Goal: Task Accomplishment & Management: Complete application form

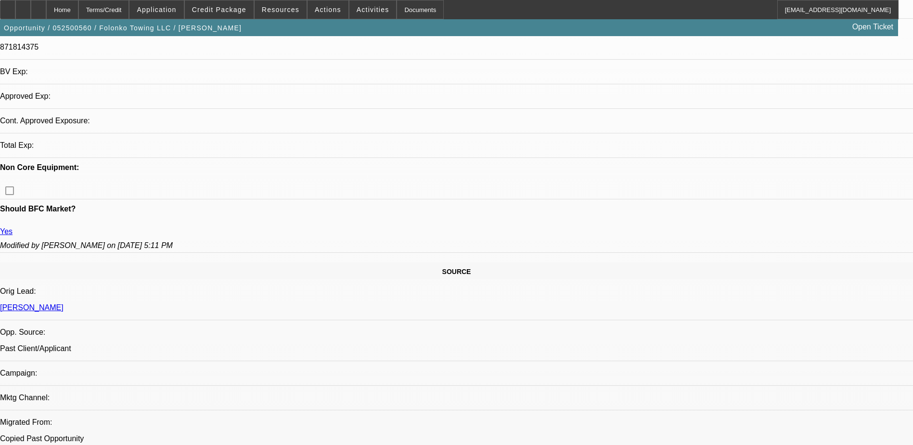
select select "0"
select select "2"
select select "0.1"
select select "4"
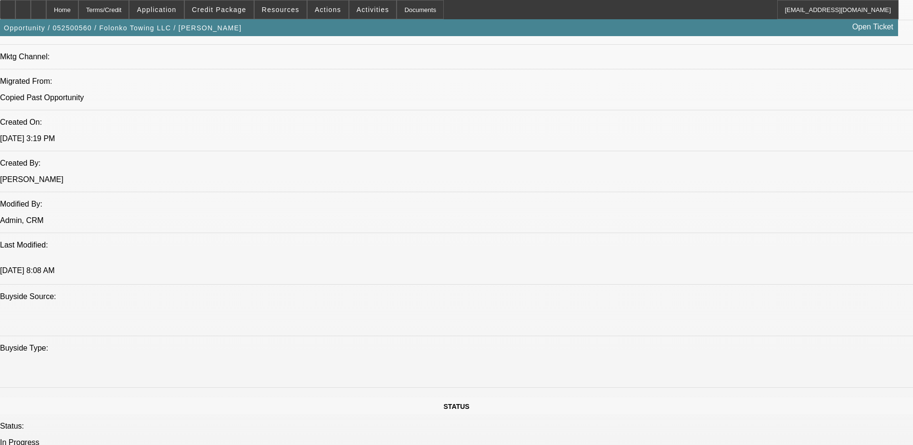
scroll to position [358, 0]
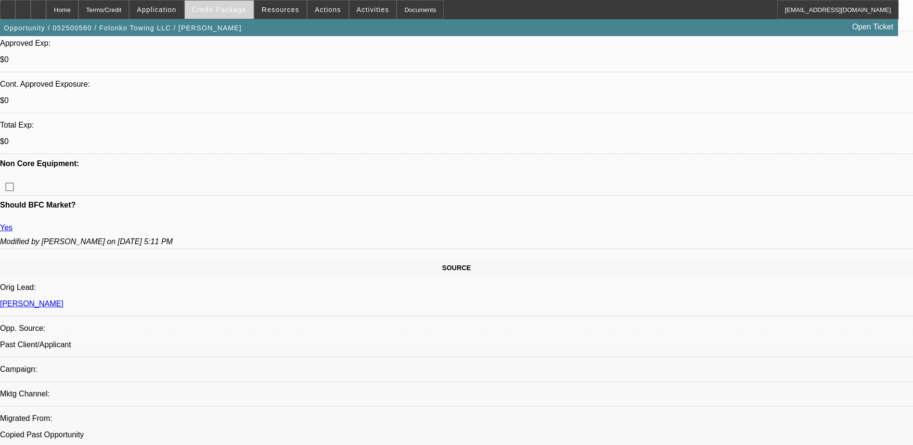
click at [227, 11] on span "Credit Package" at bounding box center [219, 10] width 54 height 8
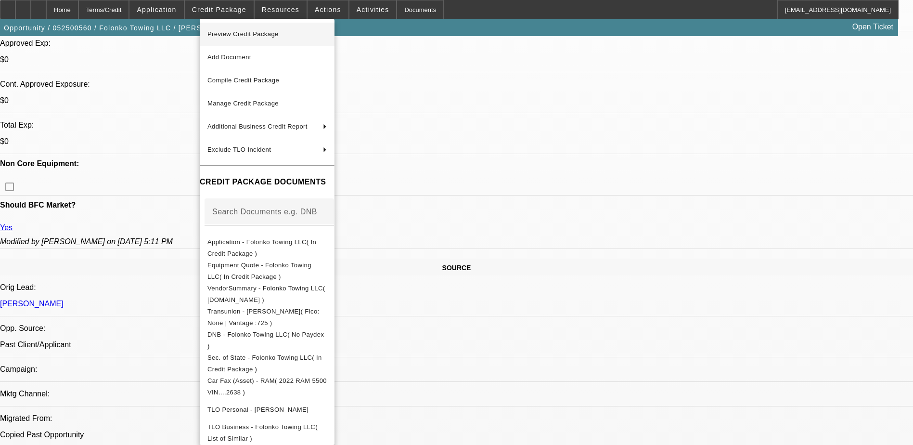
click at [236, 37] on span "Preview Credit Package" at bounding box center [242, 33] width 71 height 7
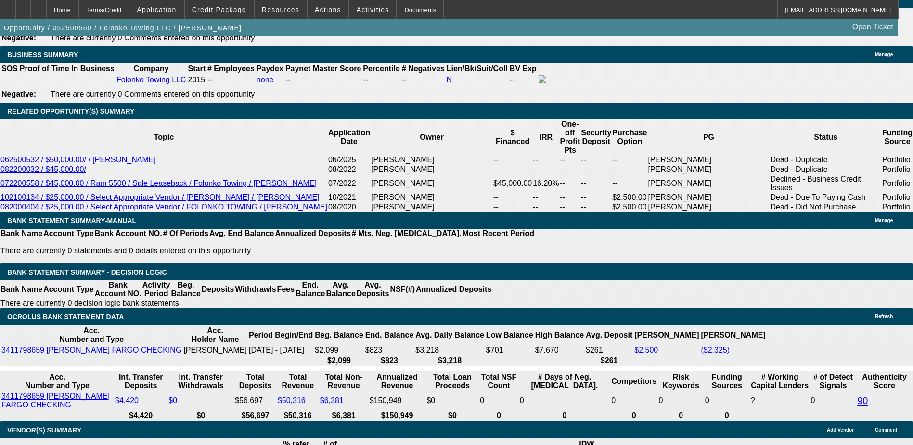
scroll to position [330, 0]
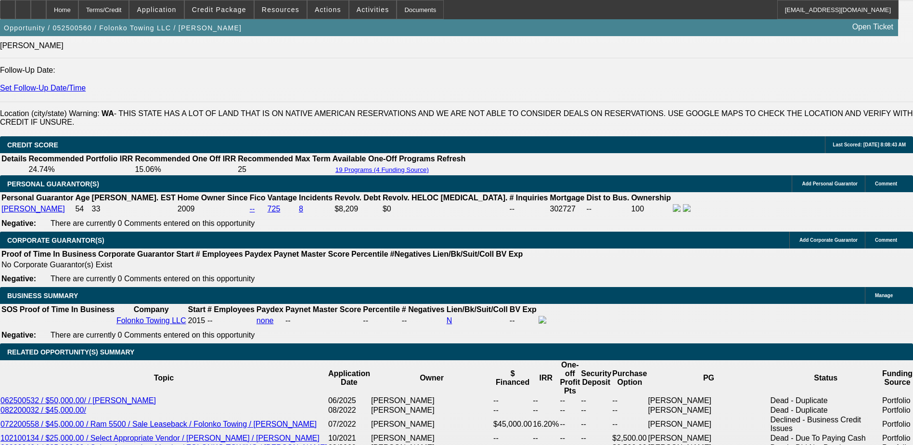
scroll to position [1128, 0]
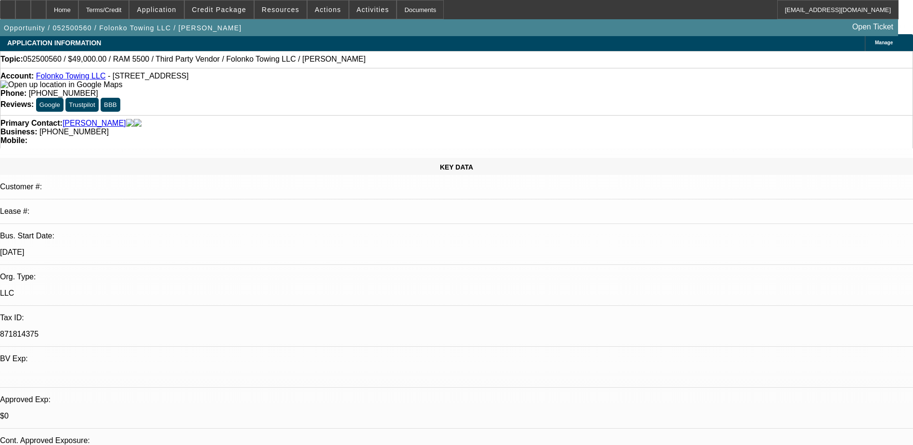
scroll to position [0, 0]
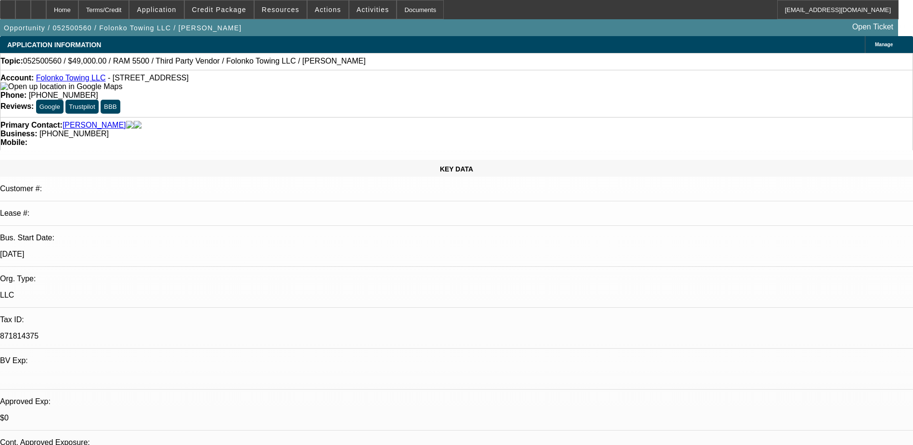
click at [77, 78] on link "Folonko Towing LLC" at bounding box center [71, 78] width 70 height 8
click at [46, 6] on div at bounding box center [38, 9] width 15 height 19
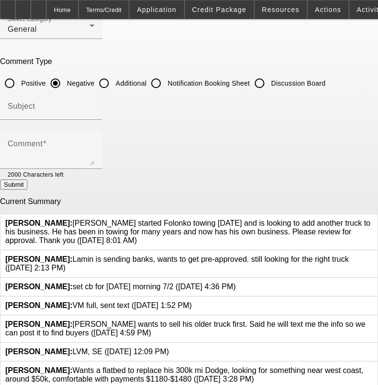
scroll to position [77, 0]
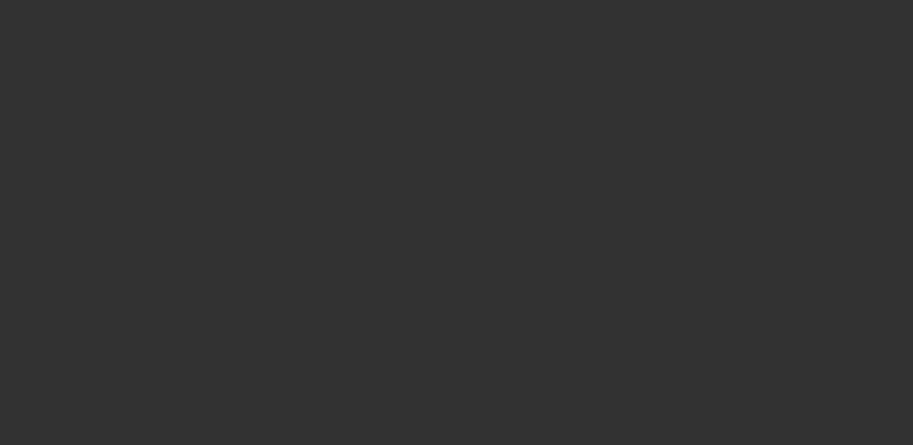
select select "0"
select select "0.1"
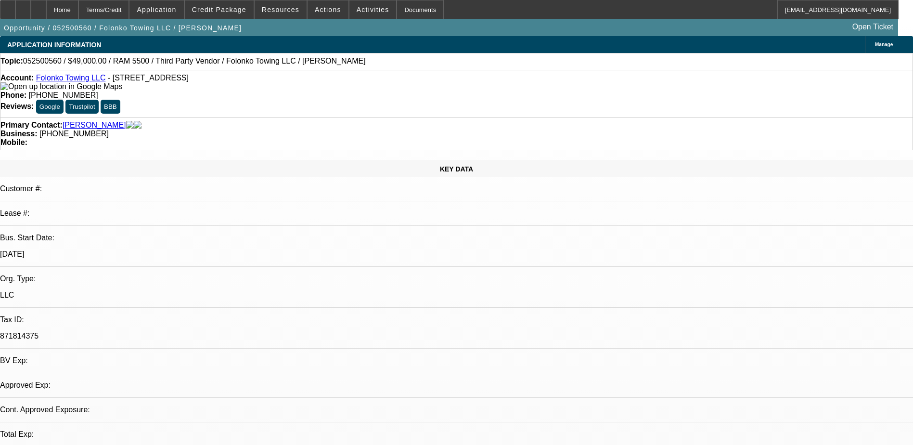
select select "1"
select select "2"
select select "4"
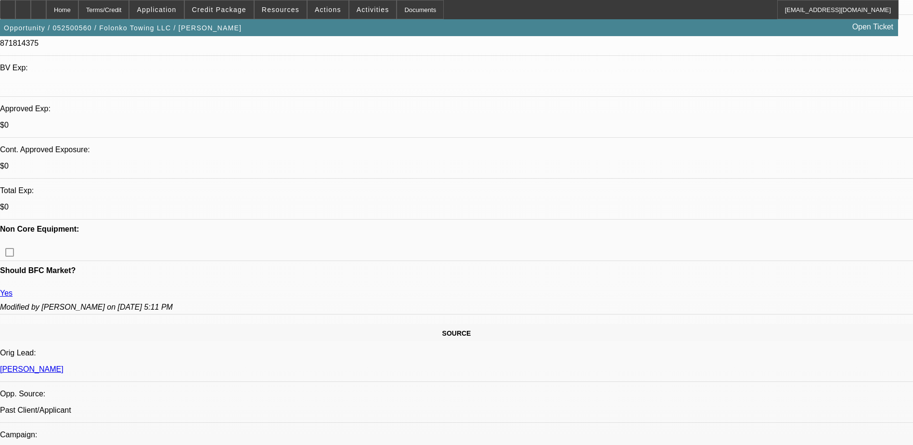
scroll to position [289, 0]
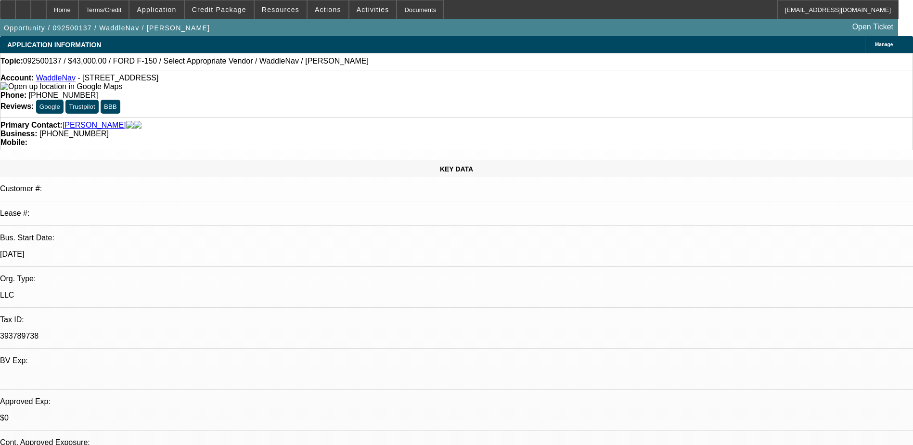
select select "0"
select select "0.2"
select select "0"
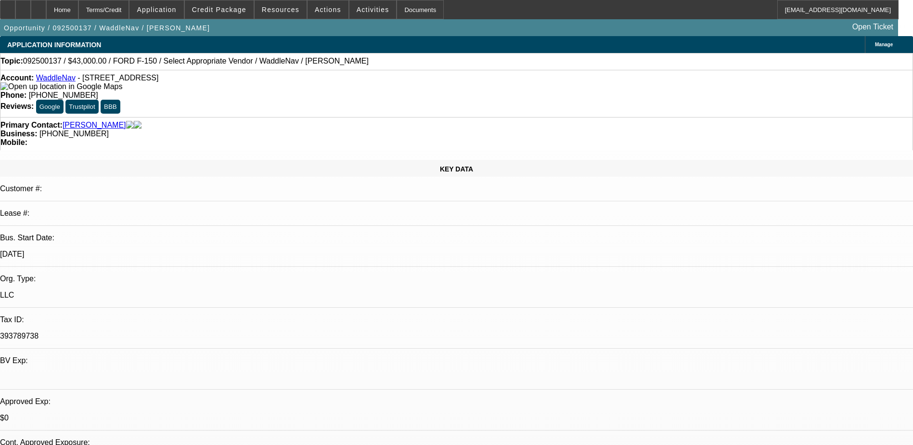
select select "0"
select select "1"
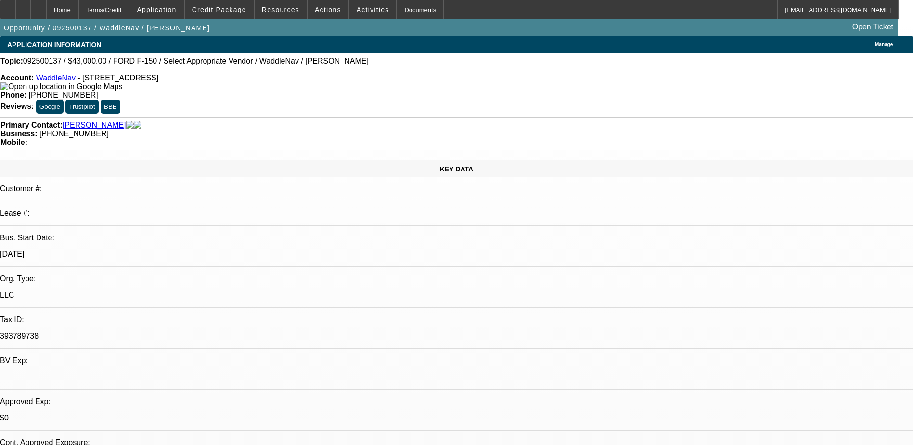
select select "1"
select select "6"
select select "1"
select select "2"
select select "6"
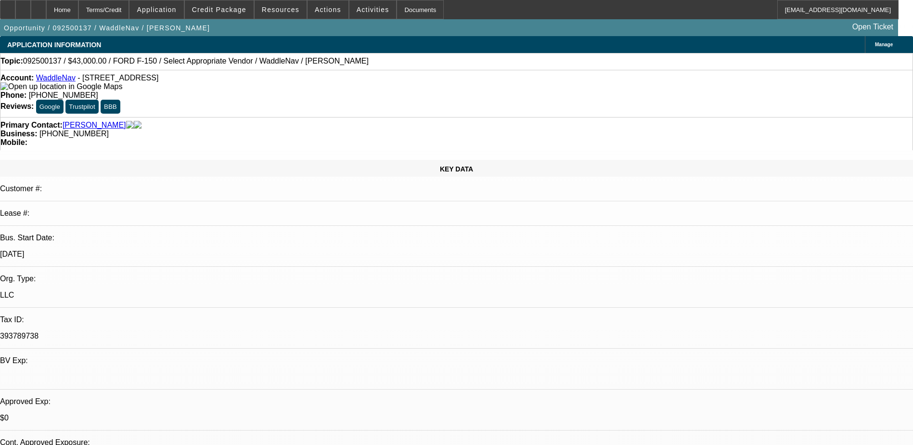
select select "1"
select select "6"
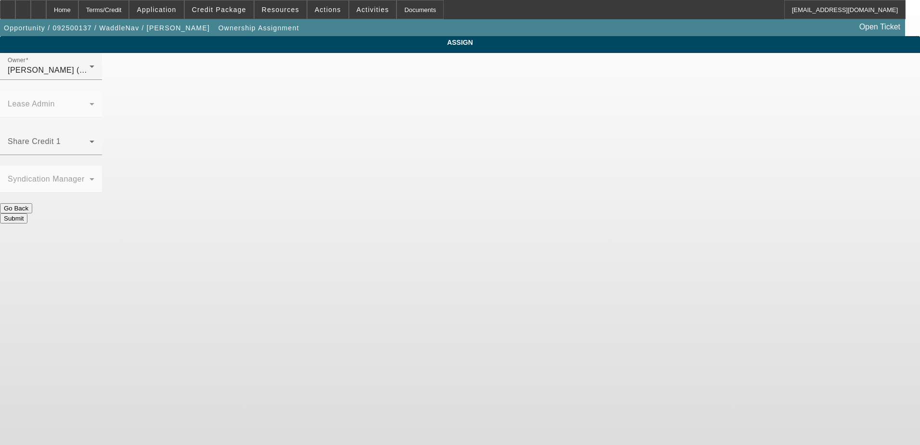
click at [90, 140] on span at bounding box center [49, 146] width 82 height 12
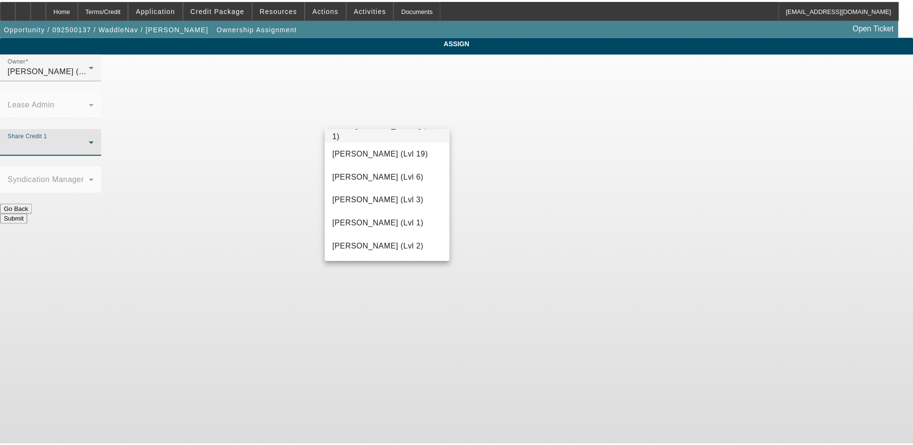
scroll to position [289, 0]
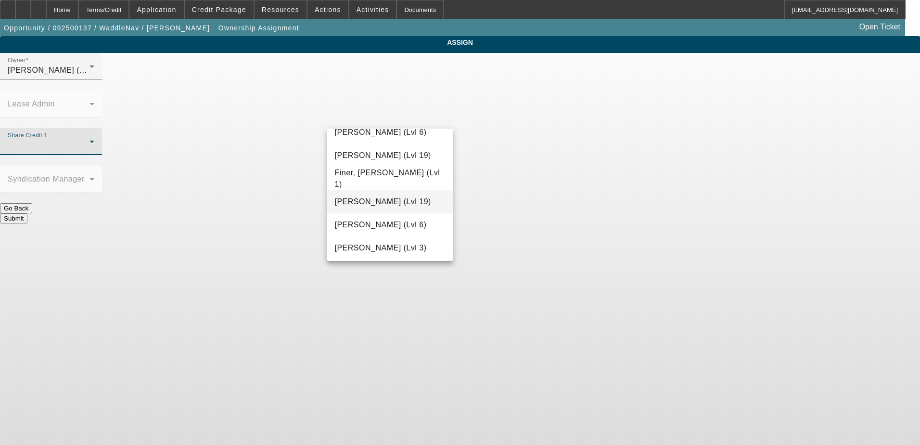
click at [376, 198] on span "Fiumetto, Daniel (Lvl 19)" at bounding box center [383, 202] width 96 height 12
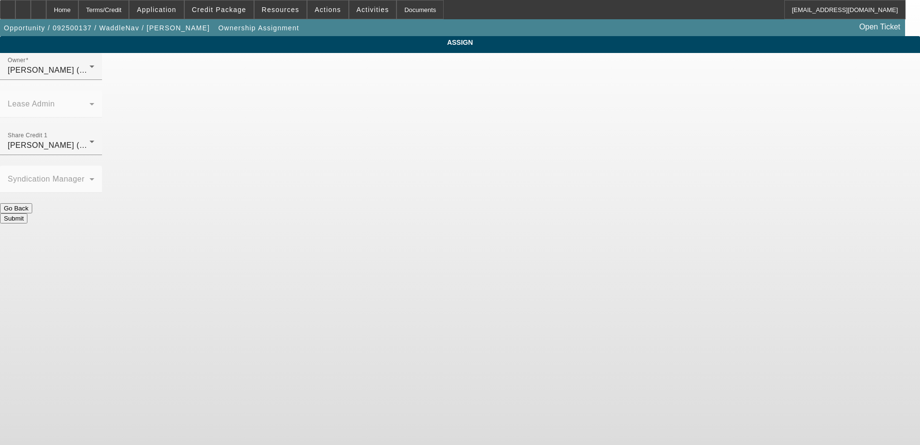
click at [27, 213] on button "Submit" at bounding box center [13, 218] width 27 height 10
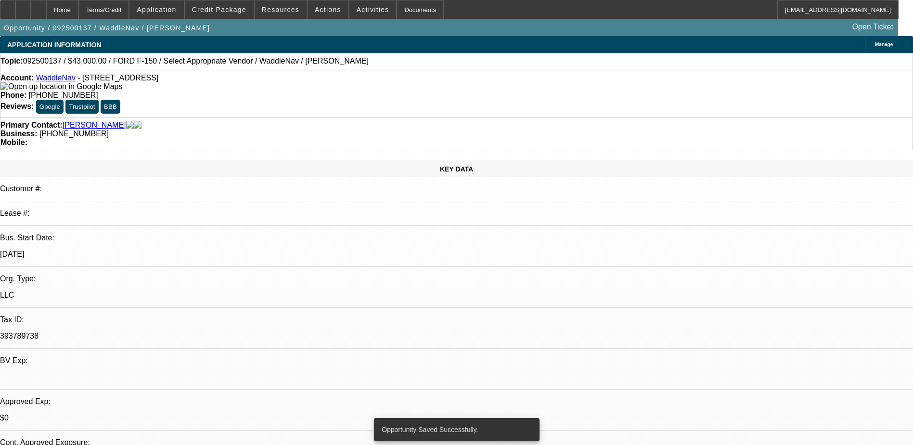
select select "0"
select select "6"
select select "0.2"
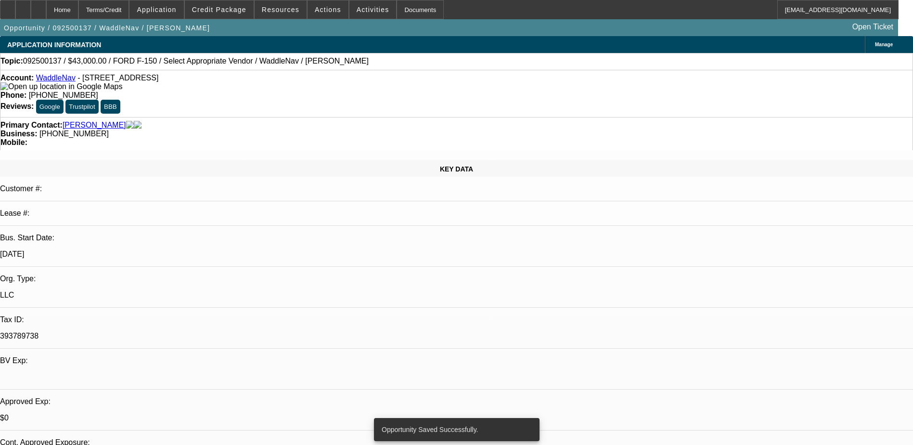
select select "0"
select select "2"
select select "0"
select select "6"
select select "0"
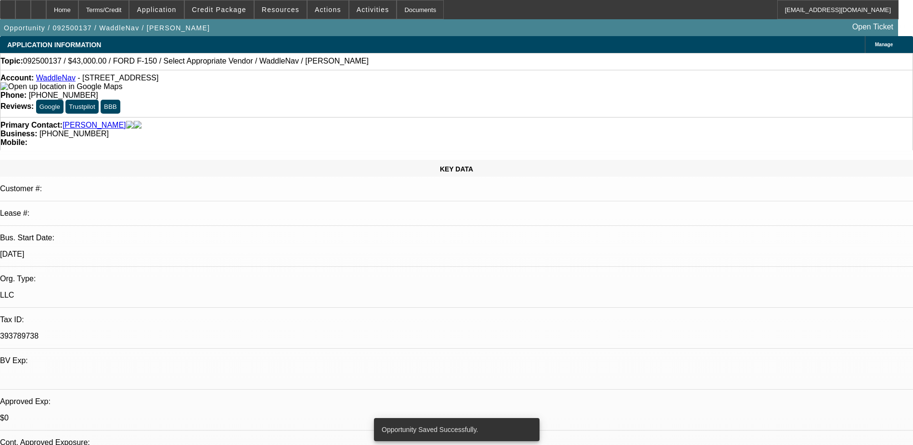
select select "0"
select select "6"
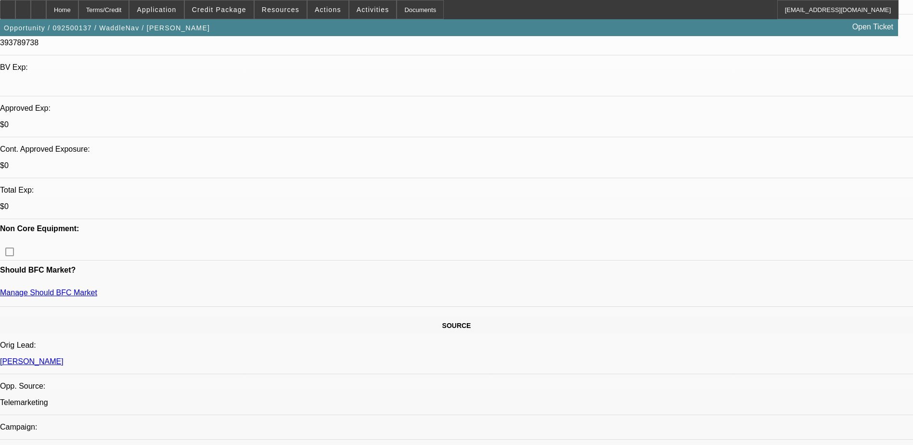
scroll to position [385, 0]
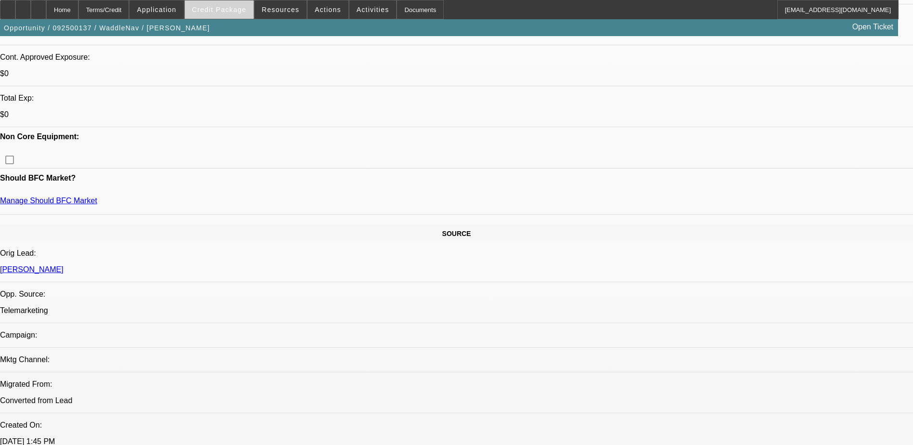
click at [226, 12] on span "Credit Package" at bounding box center [219, 10] width 54 height 8
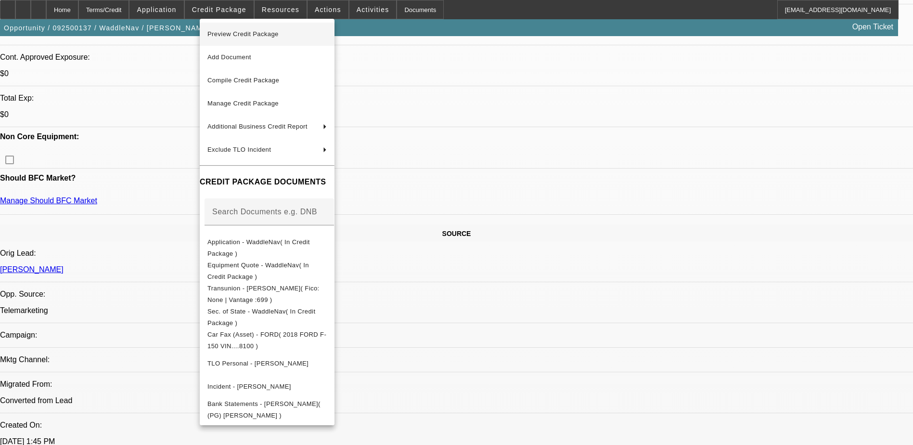
click at [242, 39] on span "Preview Credit Package" at bounding box center [266, 34] width 119 height 12
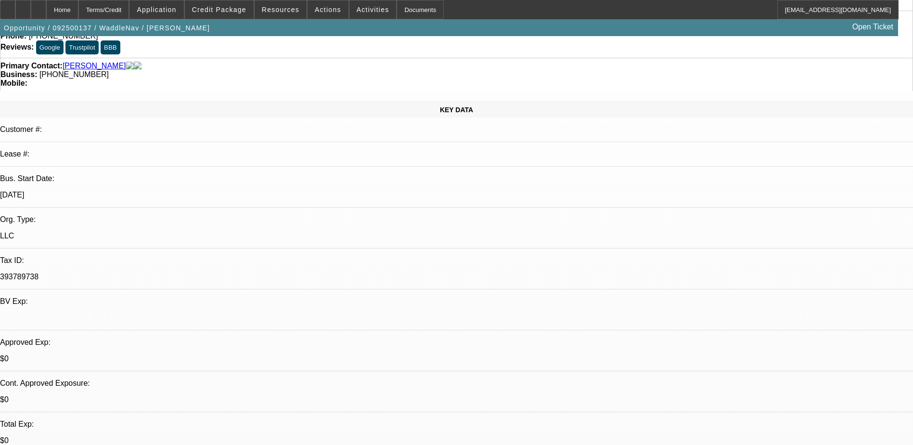
scroll to position [0, 0]
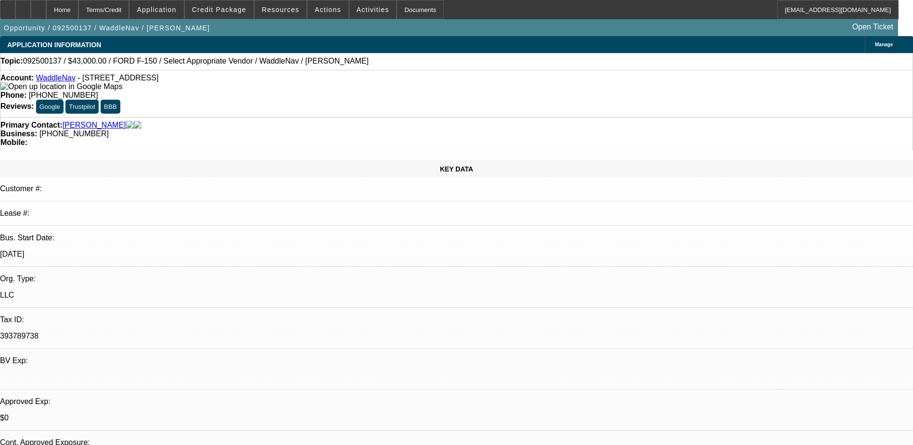
click at [381, 30] on div "Opportunity / 092500137 / WaddleNav / Clark, William Open Ticket" at bounding box center [449, 27] width 898 height 17
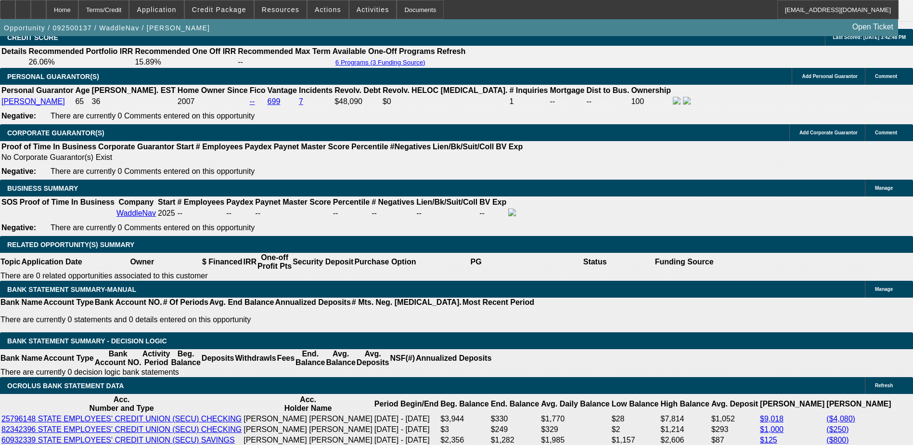
scroll to position [1396, 0]
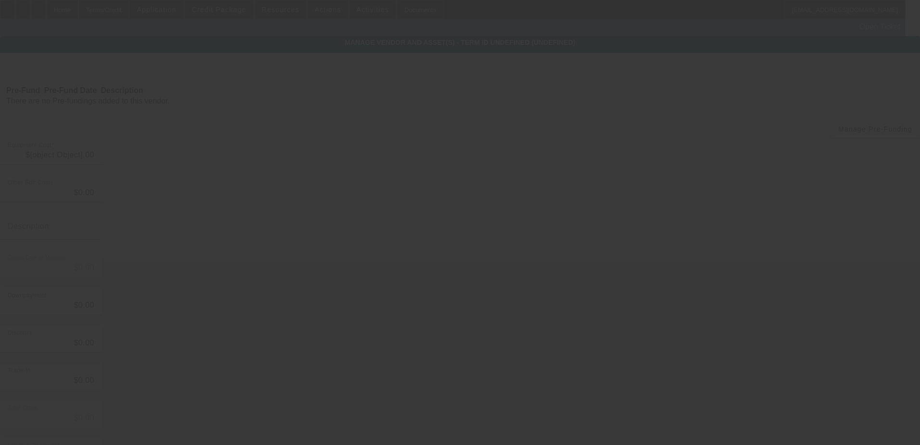
type input "$50,000.00"
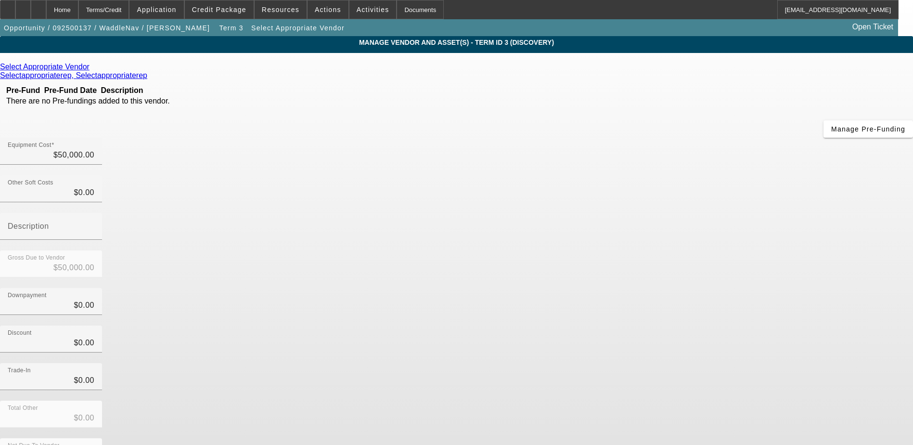
click at [92, 67] on icon at bounding box center [92, 67] width 0 height 8
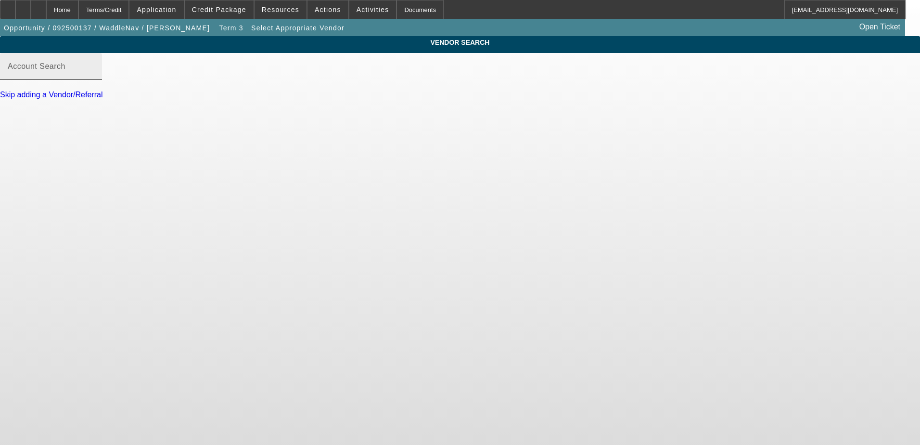
click at [94, 76] on input "Account Search" at bounding box center [51, 70] width 87 height 12
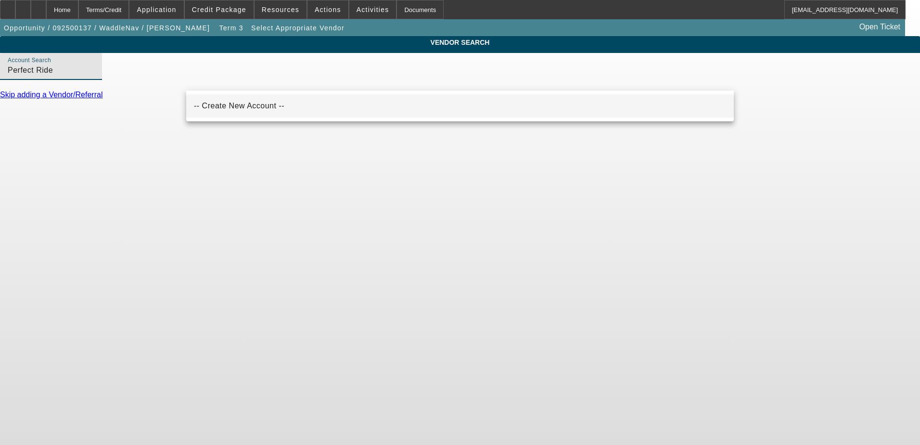
click at [240, 104] on span "-- Create New Account --" at bounding box center [239, 106] width 90 height 8
type input "-- Create New Account --"
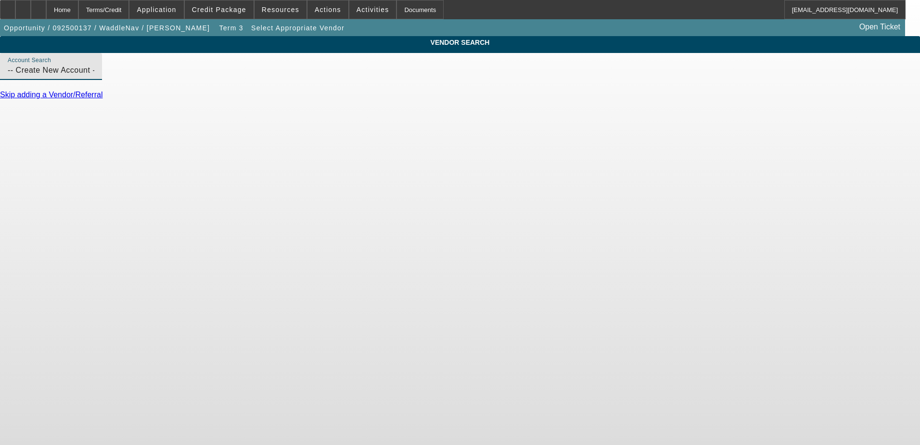
drag, startPoint x: 276, startPoint y: 79, endPoint x: 170, endPoint y: 83, distance: 106.0
click at [170, 83] on div "VENDOR SEARCH Account Search -- Create New Account -- Skip adding a Vendor/Refe…" at bounding box center [460, 72] width 920 height 72
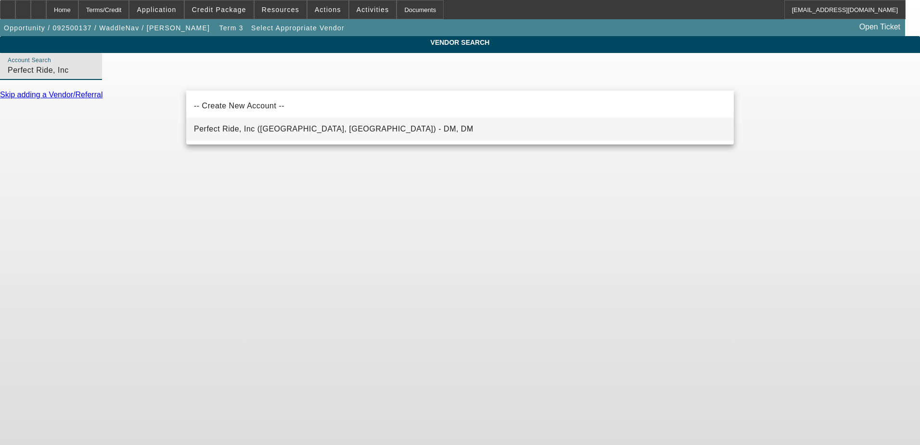
click at [281, 137] on mat-option "Perfect Ride, Inc (Smithfield, NC) - DM, DM" at bounding box center [460, 128] width 548 height 23
type input "Perfect Ride, Inc (Smithfield, NC) - DM, DM"
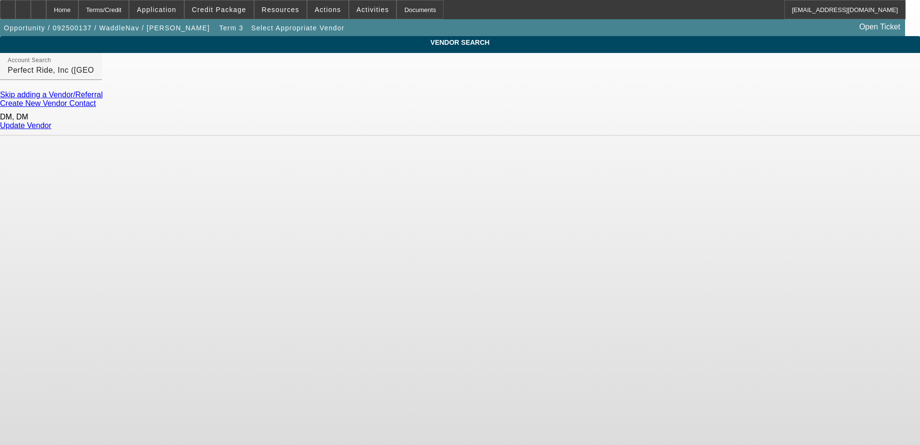
click at [51, 125] on link "Update Vendor" at bounding box center [25, 125] width 51 height 8
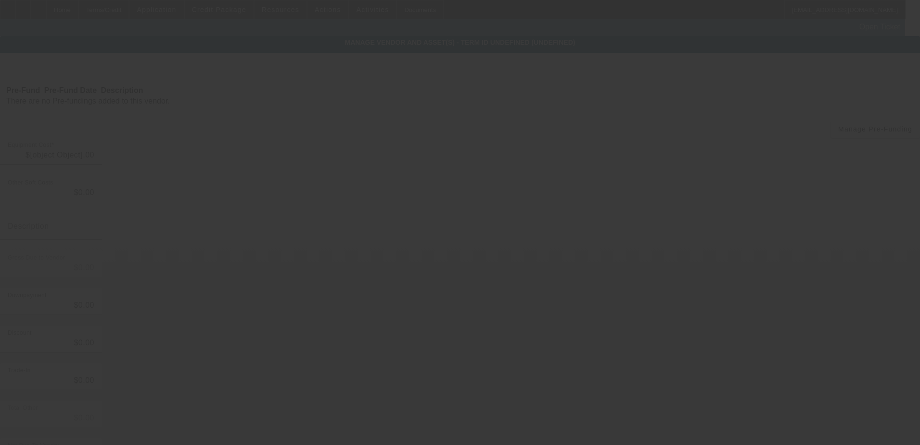
type input "$50,000.00"
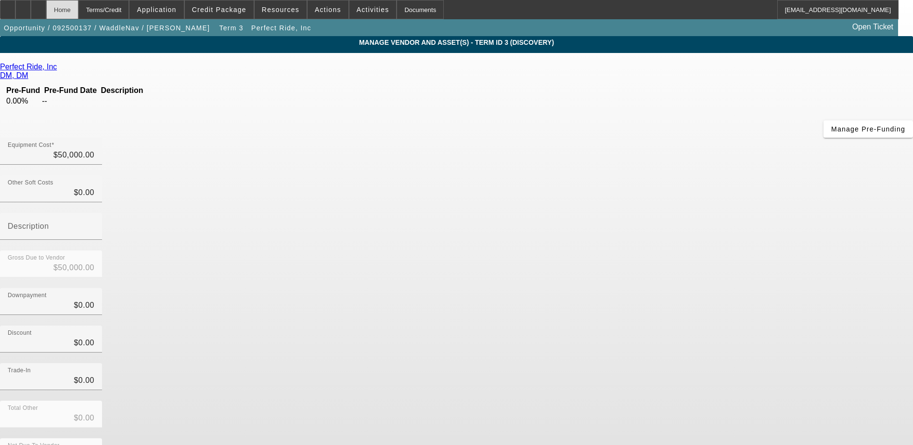
click at [78, 10] on div "Home" at bounding box center [62, 9] width 32 height 19
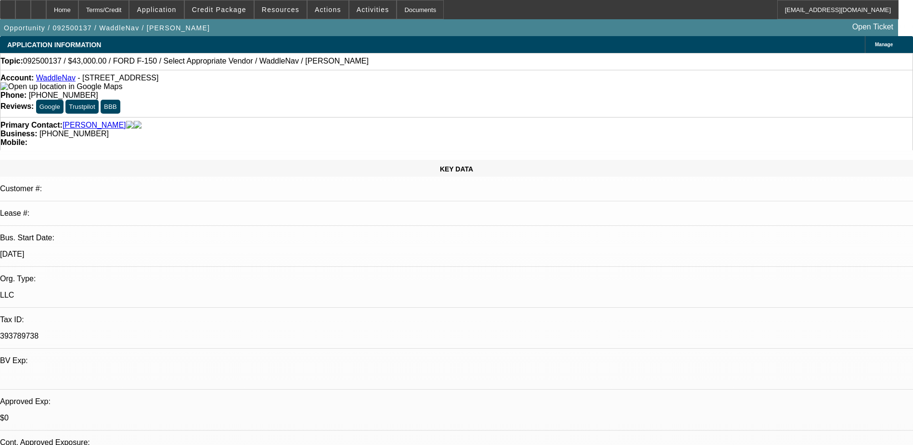
select select "0"
select select "6"
select select "0.2"
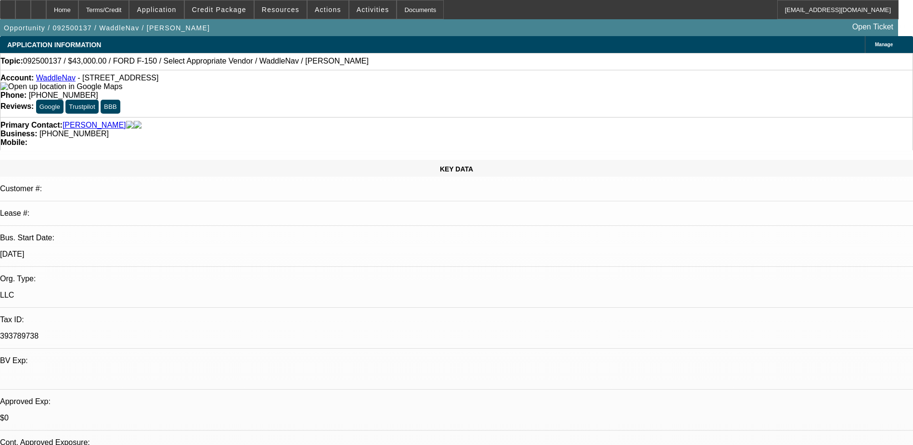
select select "0"
select select "2"
select select "0"
select select "6"
select select "0"
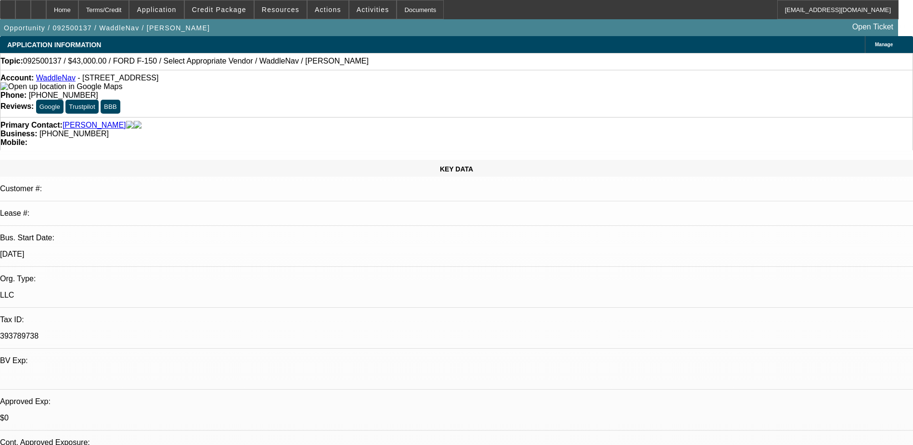
select select "0"
select select "6"
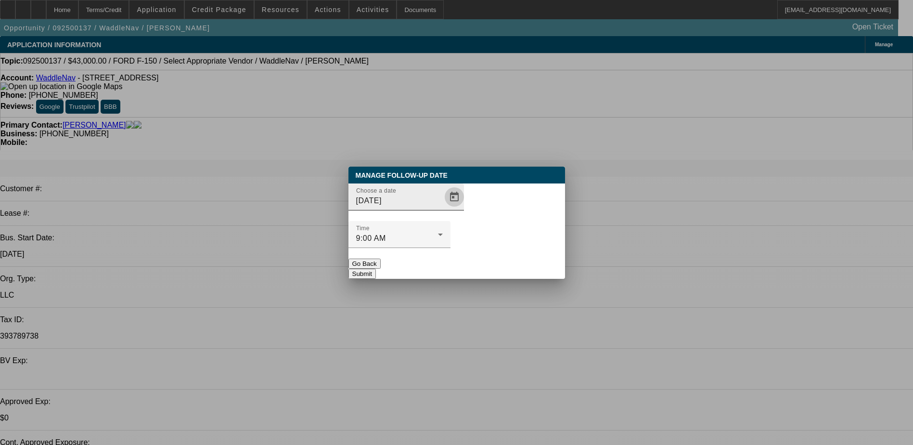
click at [443, 208] on span "Open calendar" at bounding box center [454, 196] width 23 height 23
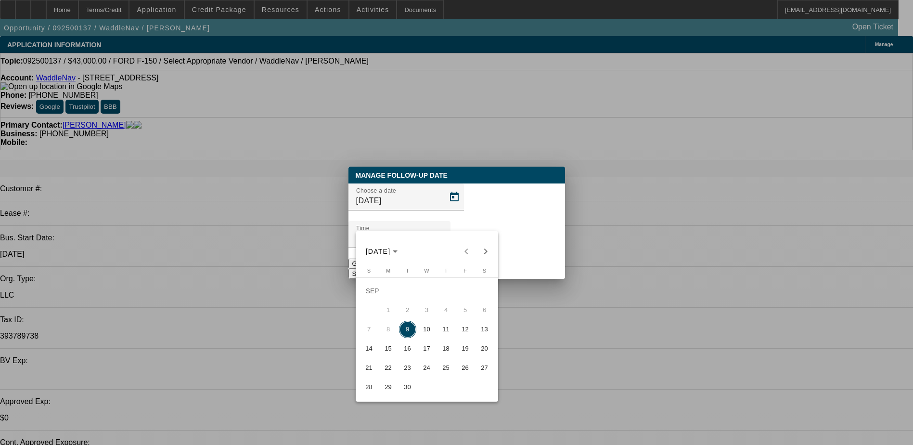
click at [423, 335] on span "10" at bounding box center [426, 329] width 17 height 17
type input "9/10/2025"
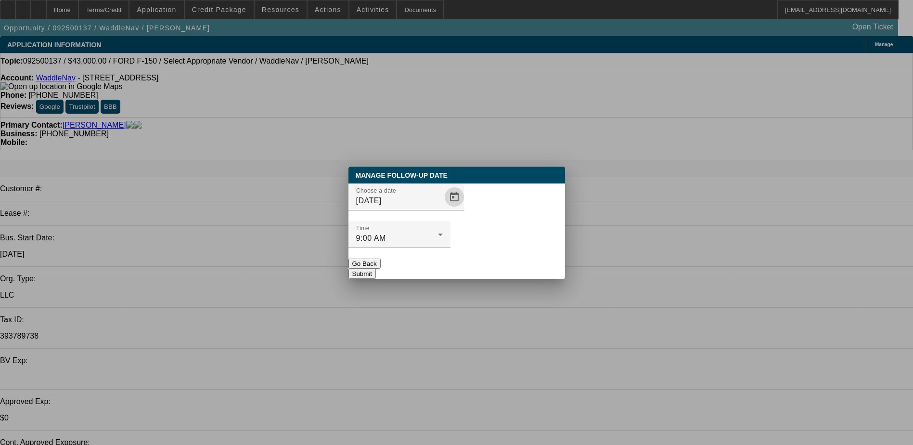
click at [376, 269] on button "Submit" at bounding box center [361, 274] width 27 height 10
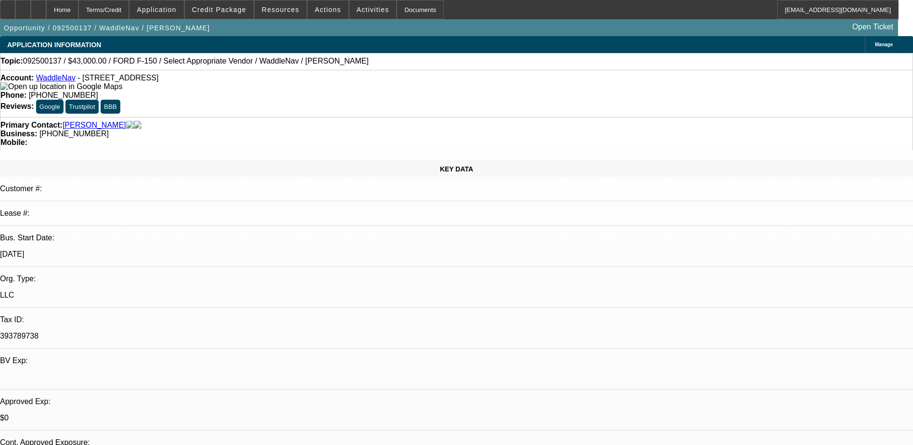
select select "0"
select select "0.2"
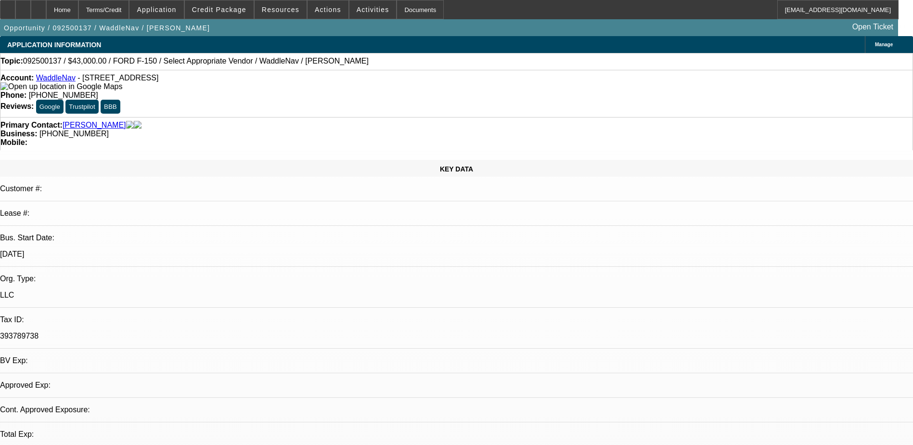
select select "0"
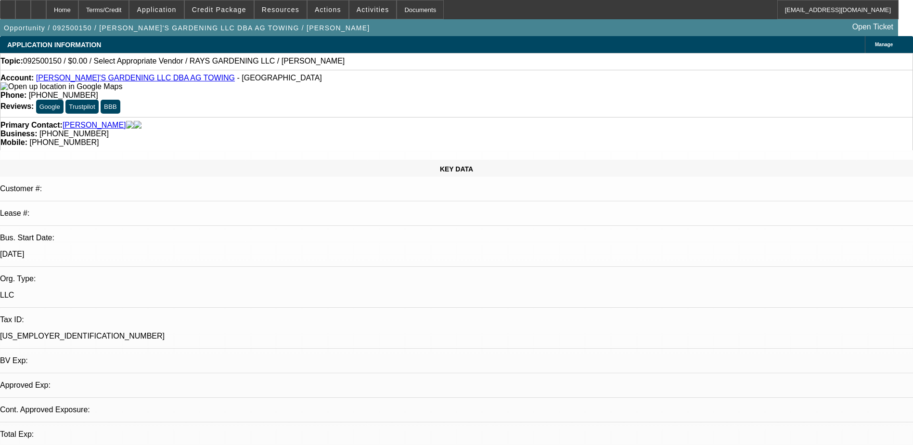
select select "0"
select select "2"
select select "0.1"
select select "1"
select select "2"
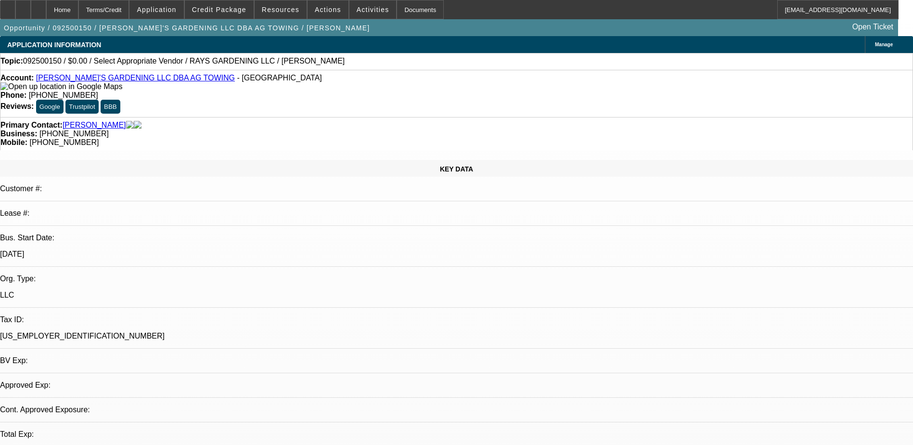
select select "4"
click at [314, 29] on div "Opportunity / 092500150 / [PERSON_NAME]'S GARDENING LLC DBA AG TOWING / [PERSON…" at bounding box center [449, 27] width 898 height 17
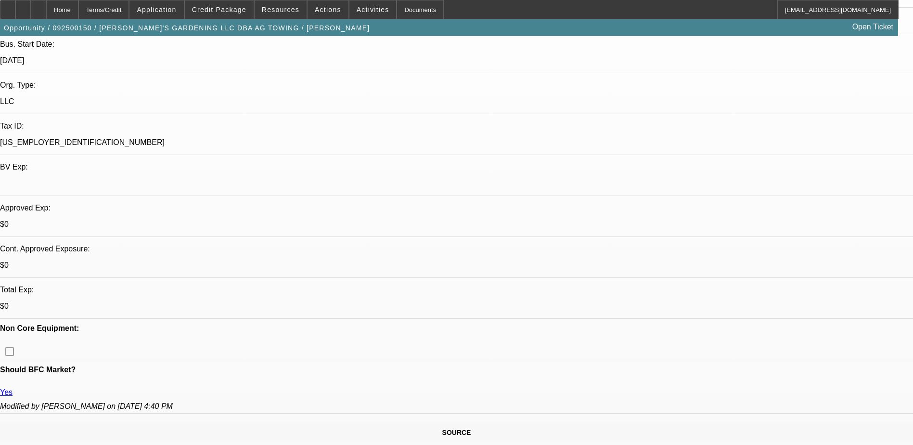
scroll to position [193, 0]
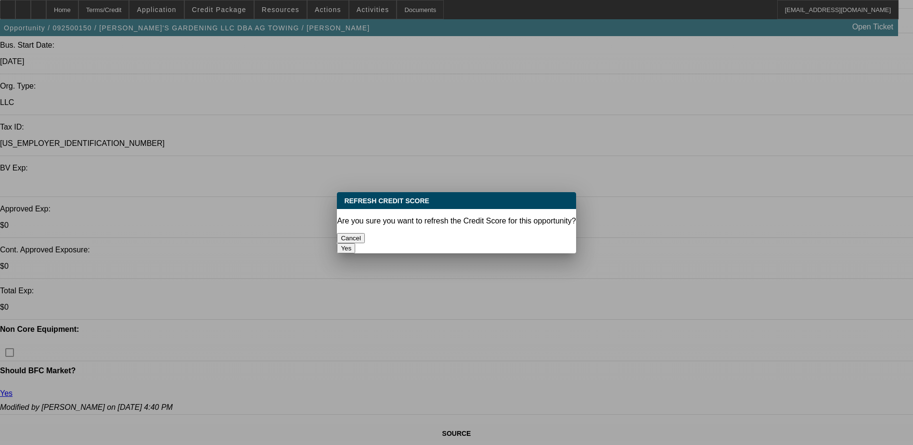
click at [355, 243] on button "Yes" at bounding box center [346, 248] width 18 height 10
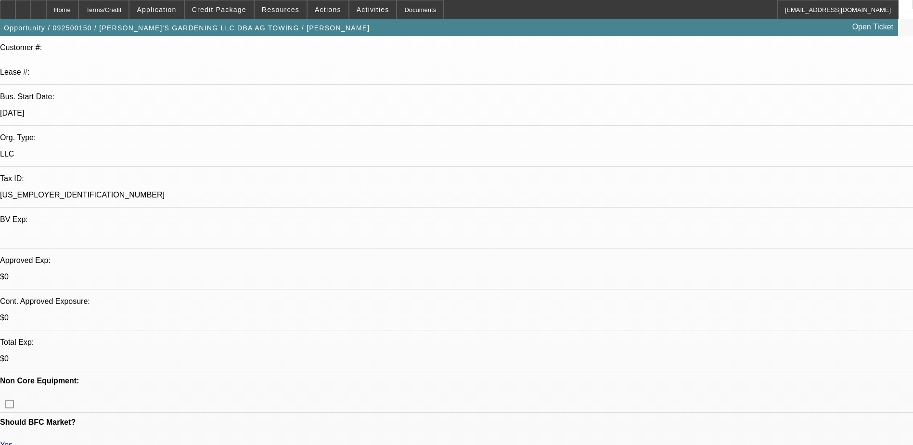
scroll to position [144, 0]
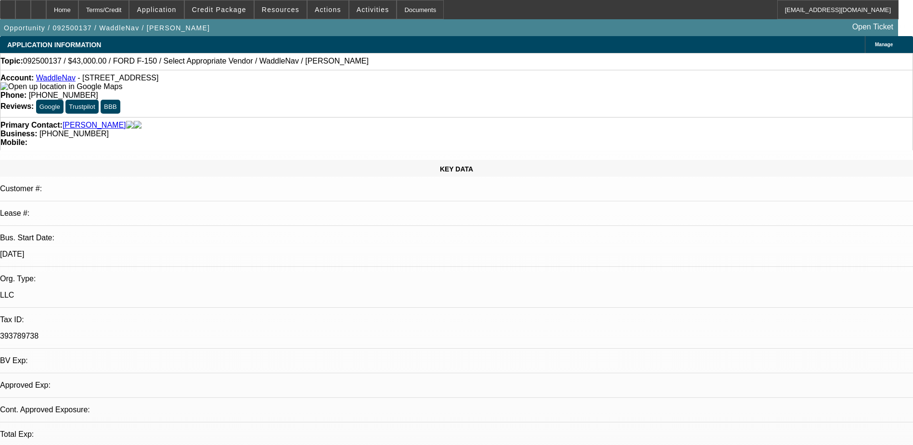
select select "0"
select select "0.2"
select select "0"
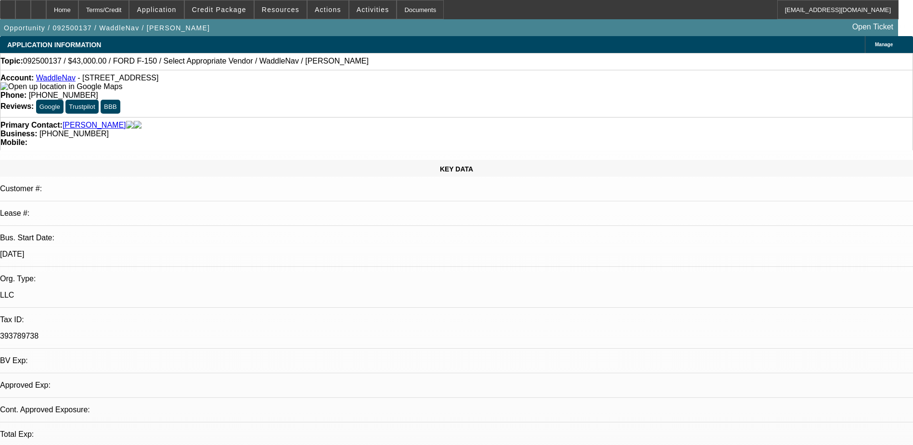
select select "0"
select select "1"
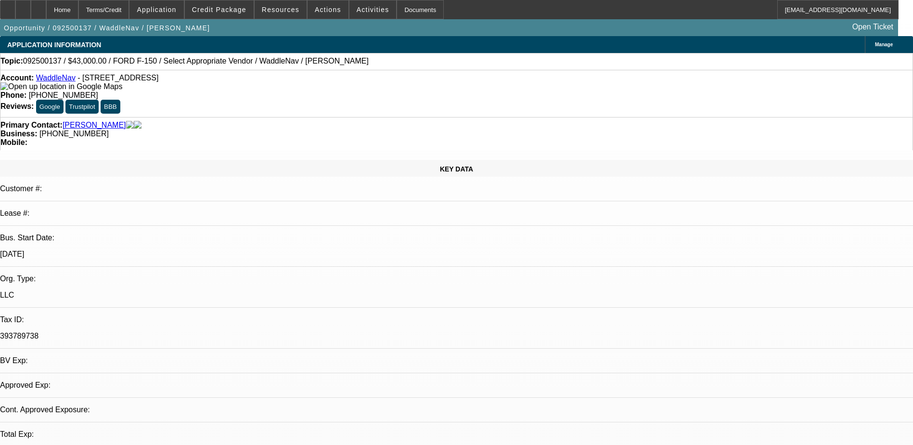
select select "1"
select select "6"
select select "1"
select select "2"
select select "6"
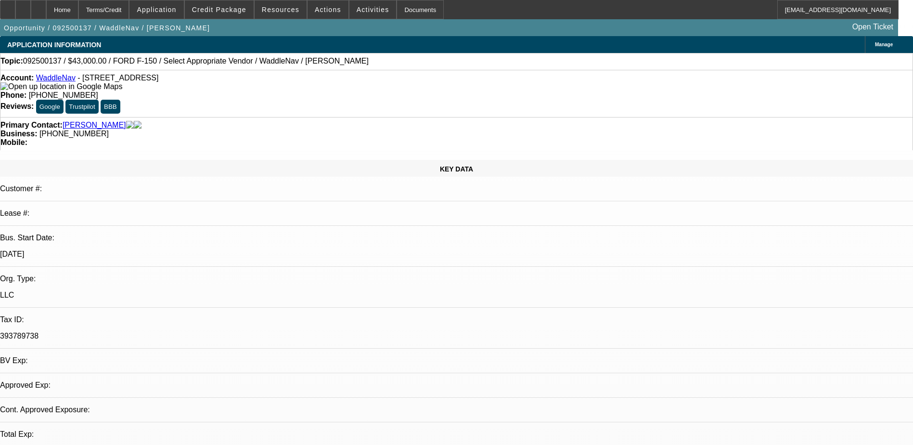
select select "1"
select select "6"
click at [31, 13] on div at bounding box center [22, 9] width 15 height 19
drag, startPoint x: 245, startPoint y: 26, endPoint x: 228, endPoint y: 26, distance: 16.8
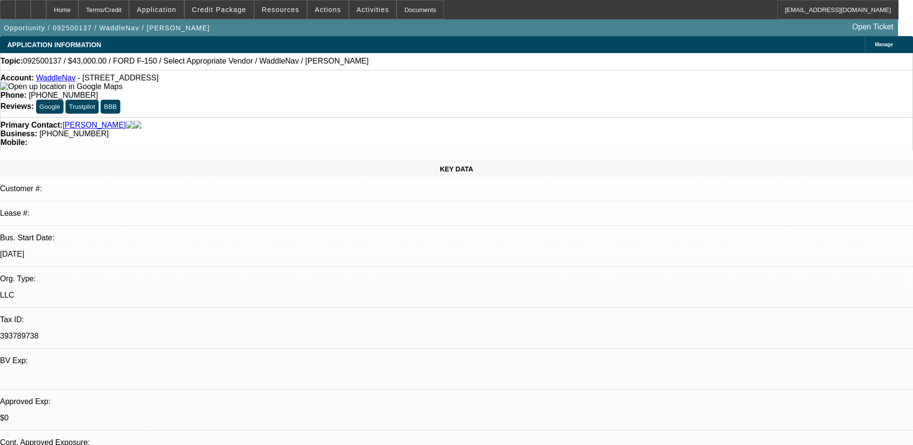
click at [245, 26] on div "Opportunity / 092500137 / WaddleNav / Clark, William Open Ticket" at bounding box center [449, 27] width 898 height 17
click at [46, 10] on div at bounding box center [38, 9] width 15 height 19
select select "0"
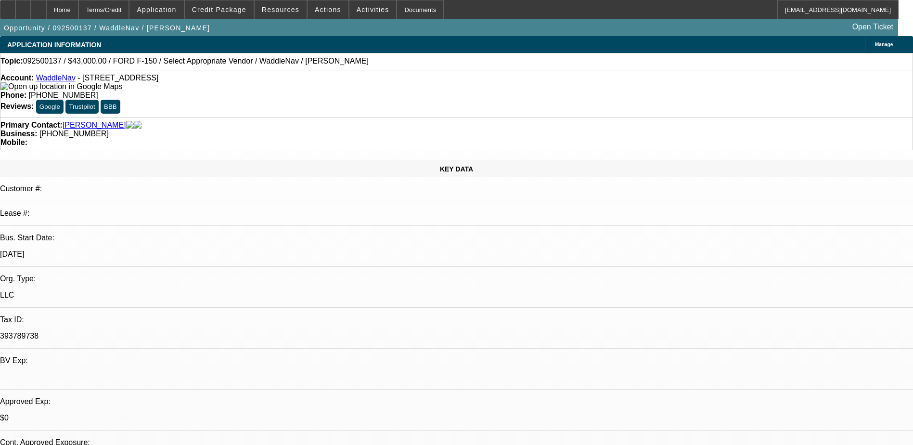
select select "6"
select select "0.2"
select select "0"
select select "2"
select select "0"
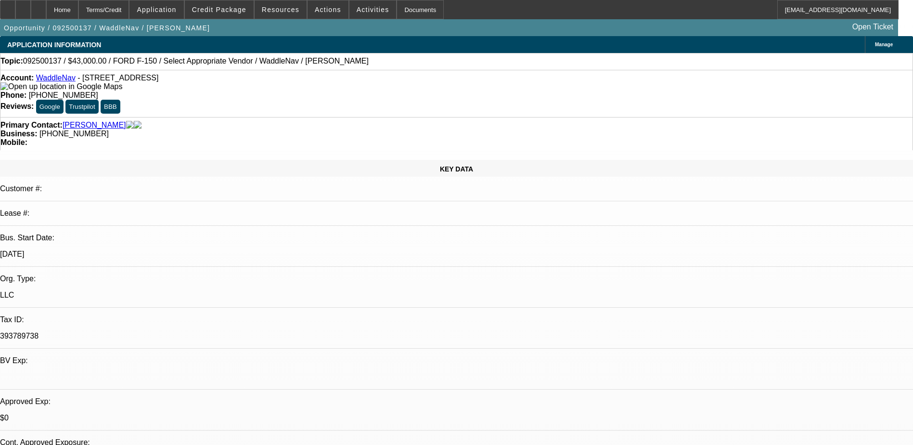
select select "6"
select select "0"
select select "6"
